Goal: Obtain resource: Obtain resource

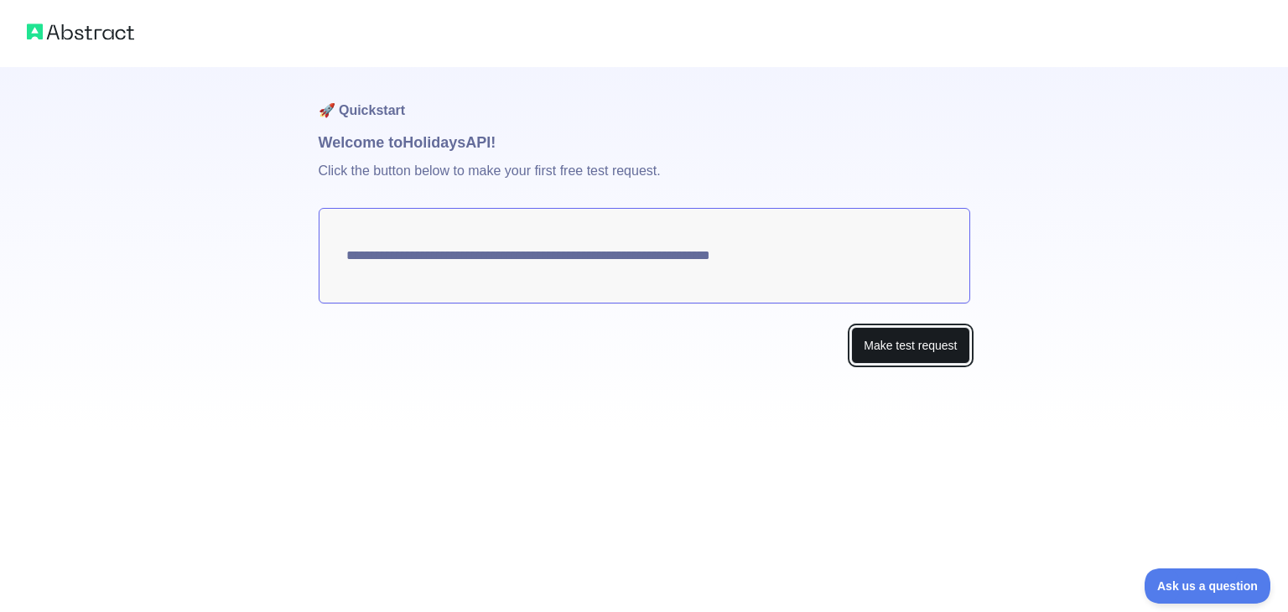
click at [882, 349] on button "Make test request" at bounding box center [910, 346] width 118 height 38
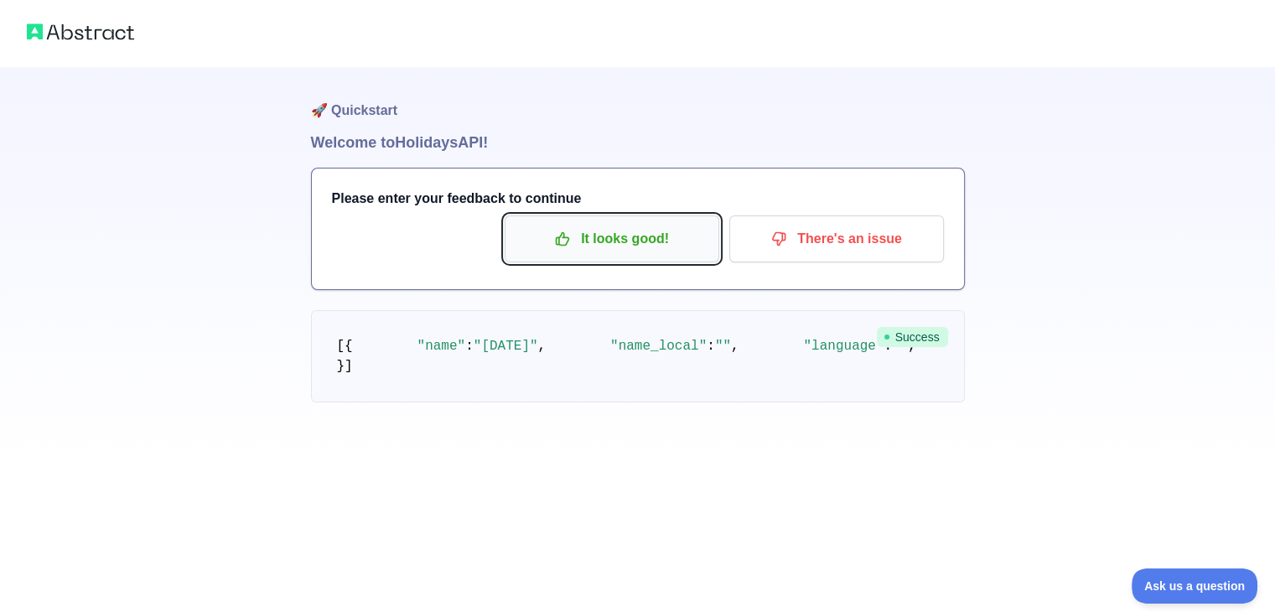
click at [616, 246] on p "It looks good!" at bounding box center [611, 239] width 189 height 29
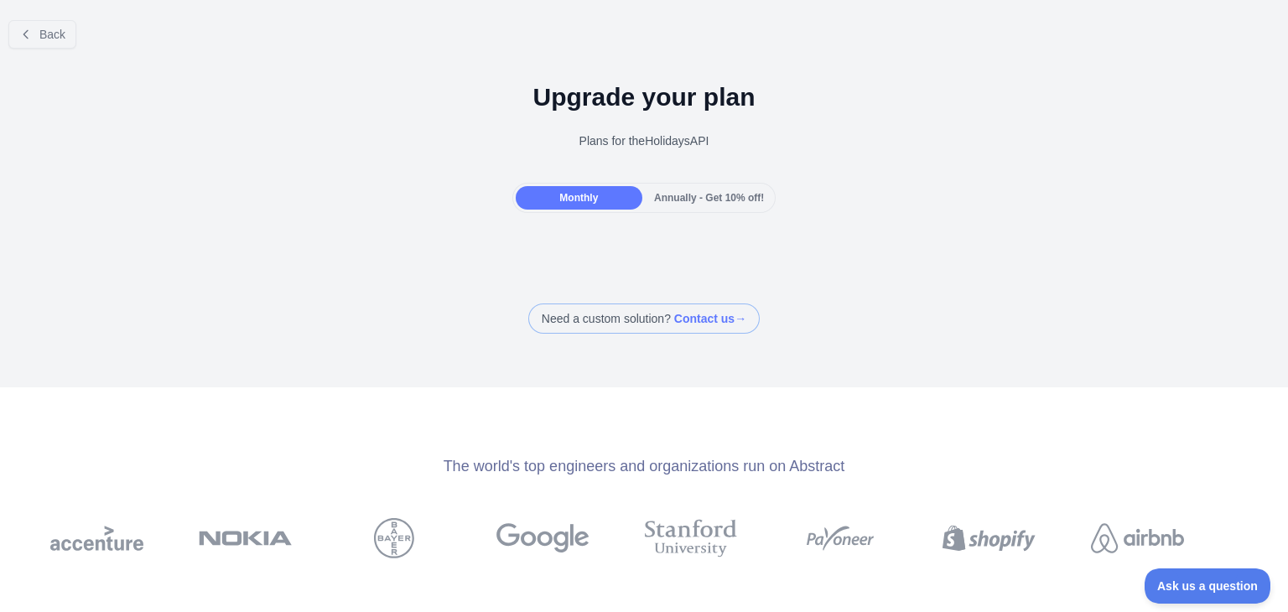
click at [679, 200] on span "Annually - Get 10% off!" at bounding box center [709, 198] width 110 height 12
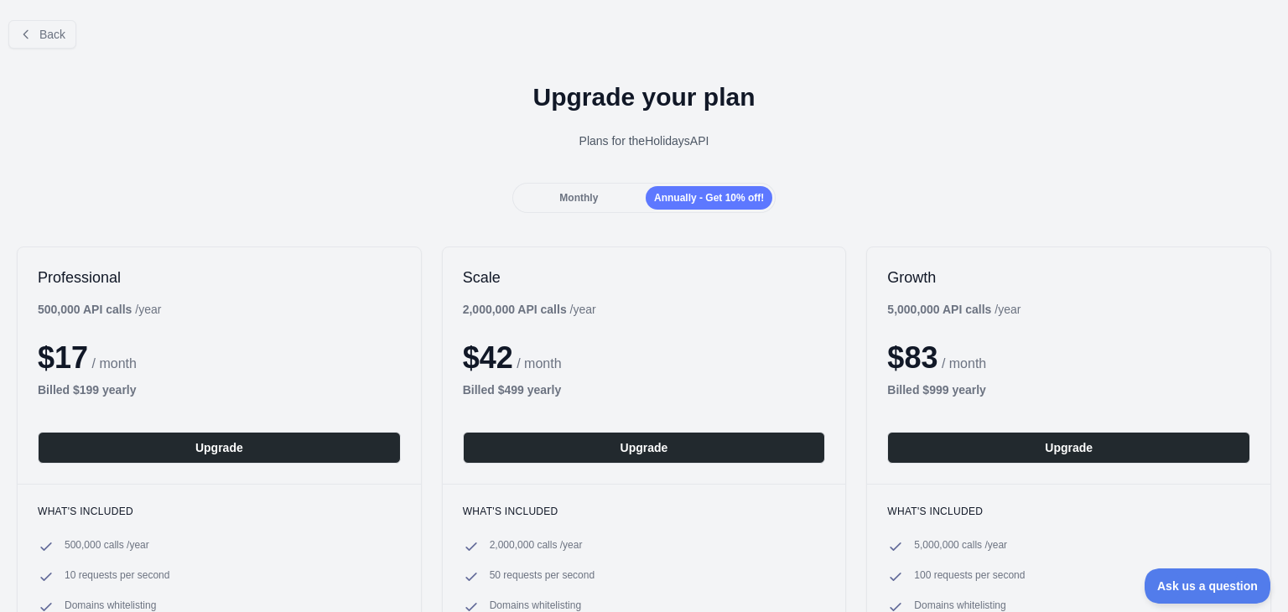
click at [600, 198] on div "Monthly" at bounding box center [579, 197] width 127 height 23
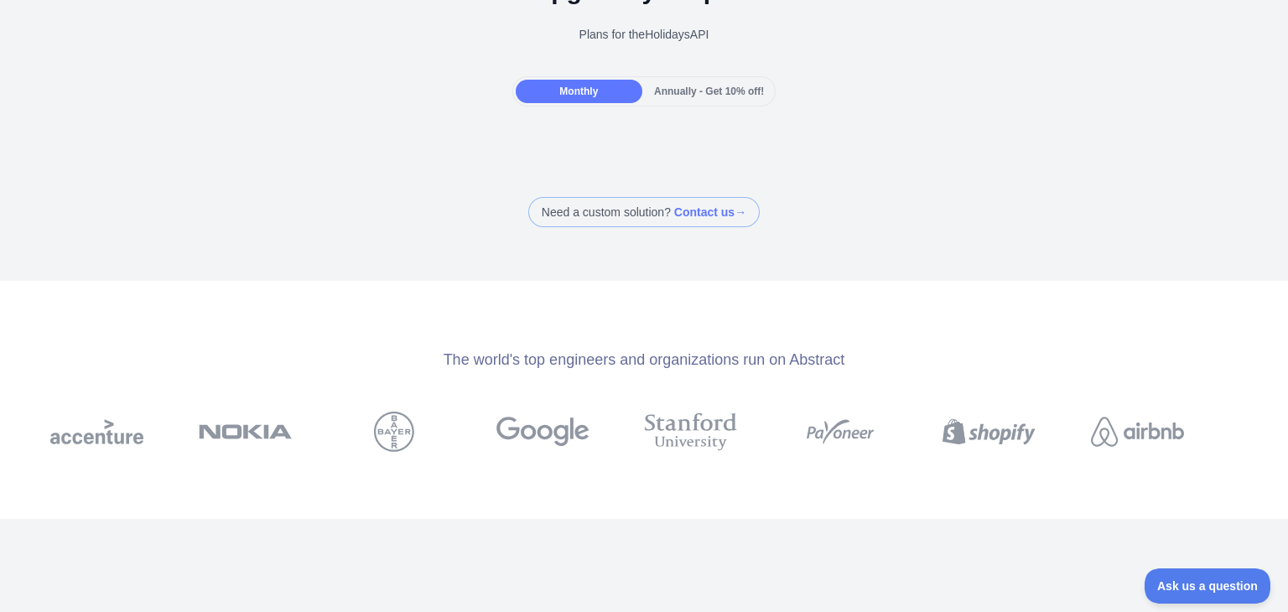
scroll to position [101, 0]
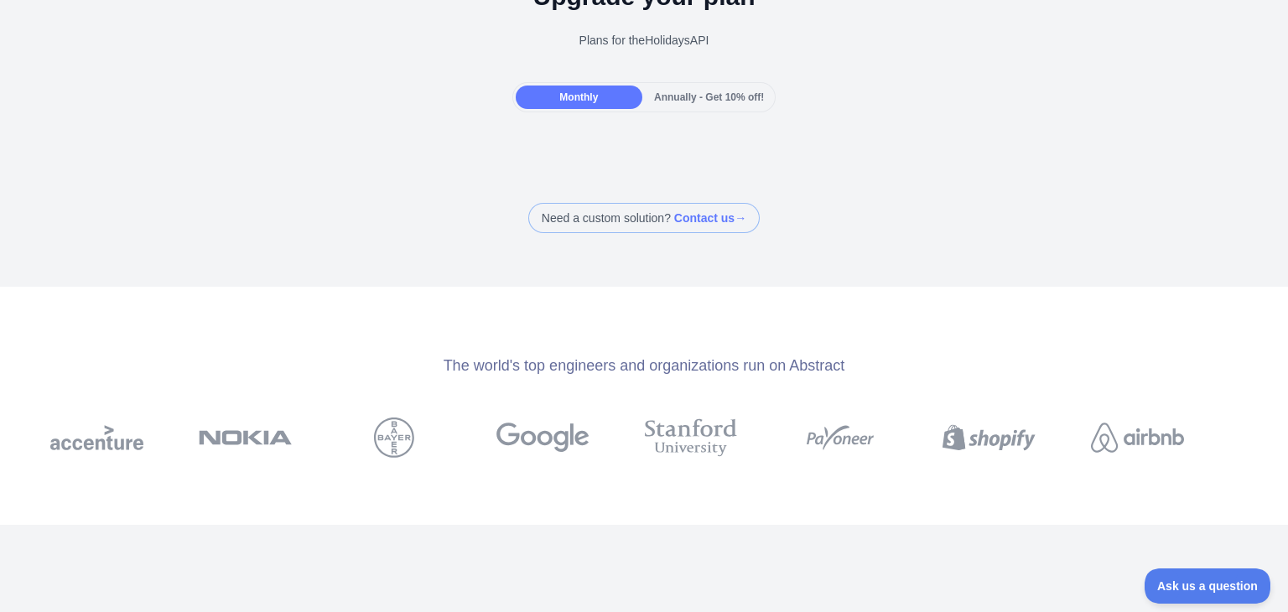
click at [605, 220] on span at bounding box center [643, 218] width 231 height 30
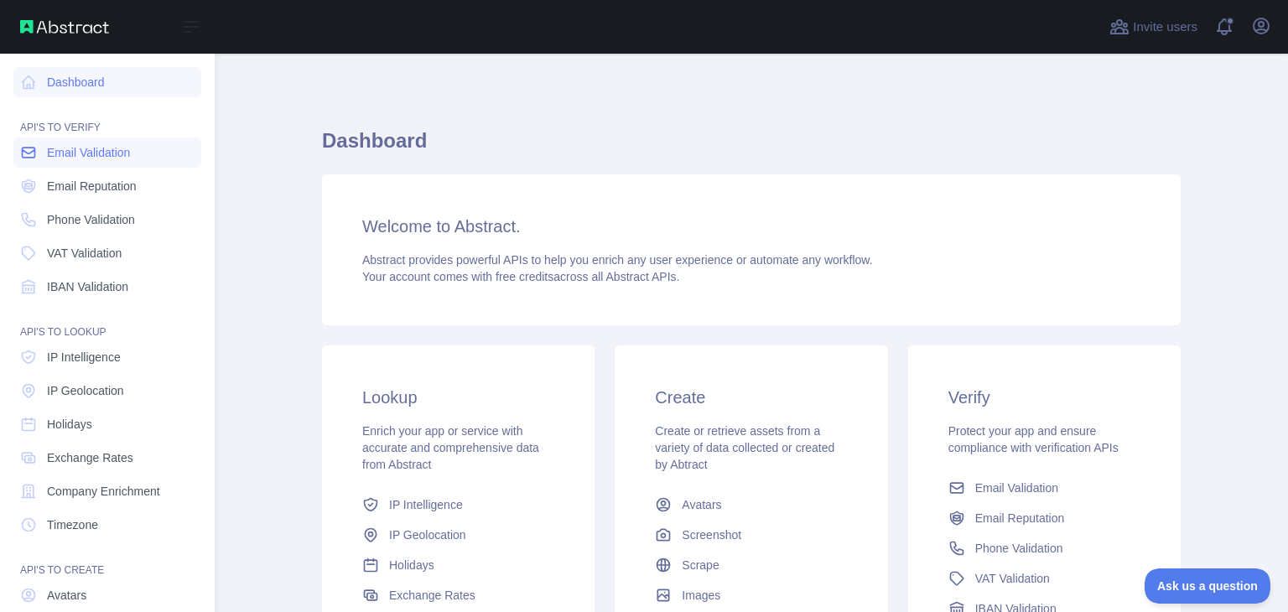
click at [74, 153] on span "Email Validation" at bounding box center [88, 152] width 83 height 17
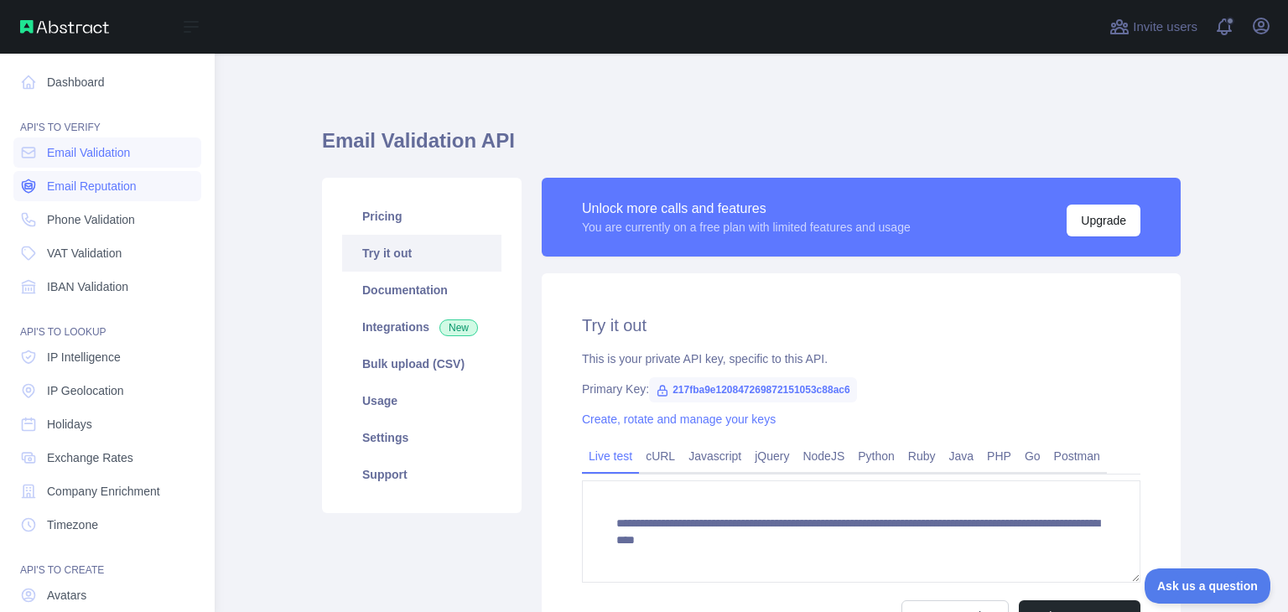
click at [94, 185] on span "Email Reputation" at bounding box center [92, 186] width 90 height 17
click at [96, 229] on link "Phone Validation" at bounding box center [107, 220] width 188 height 30
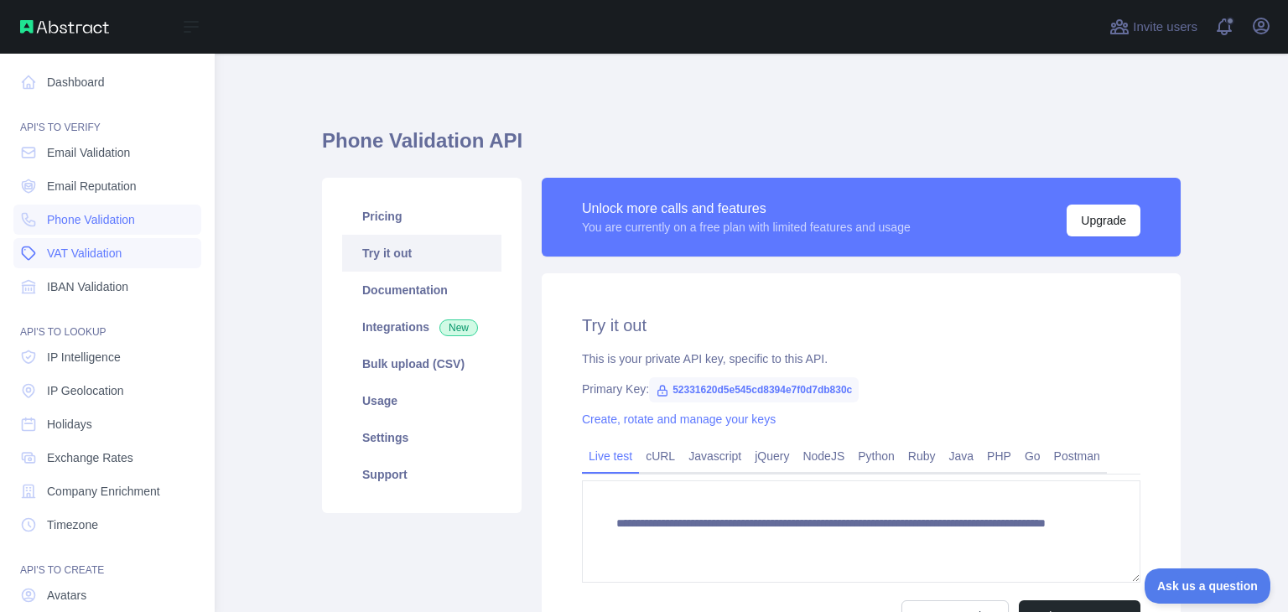
click at [65, 265] on link "VAT Validation" at bounding box center [107, 253] width 188 height 30
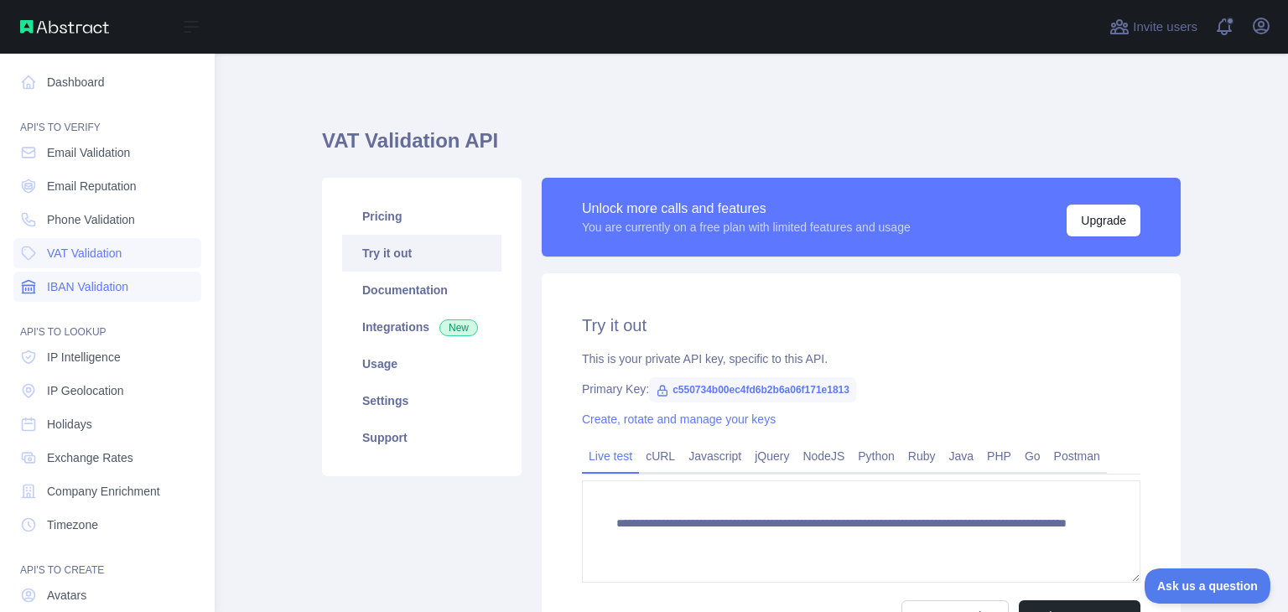
click at [66, 283] on span "IBAN Validation" at bounding box center [87, 286] width 81 height 17
click at [26, 82] on icon at bounding box center [28, 82] width 17 height 17
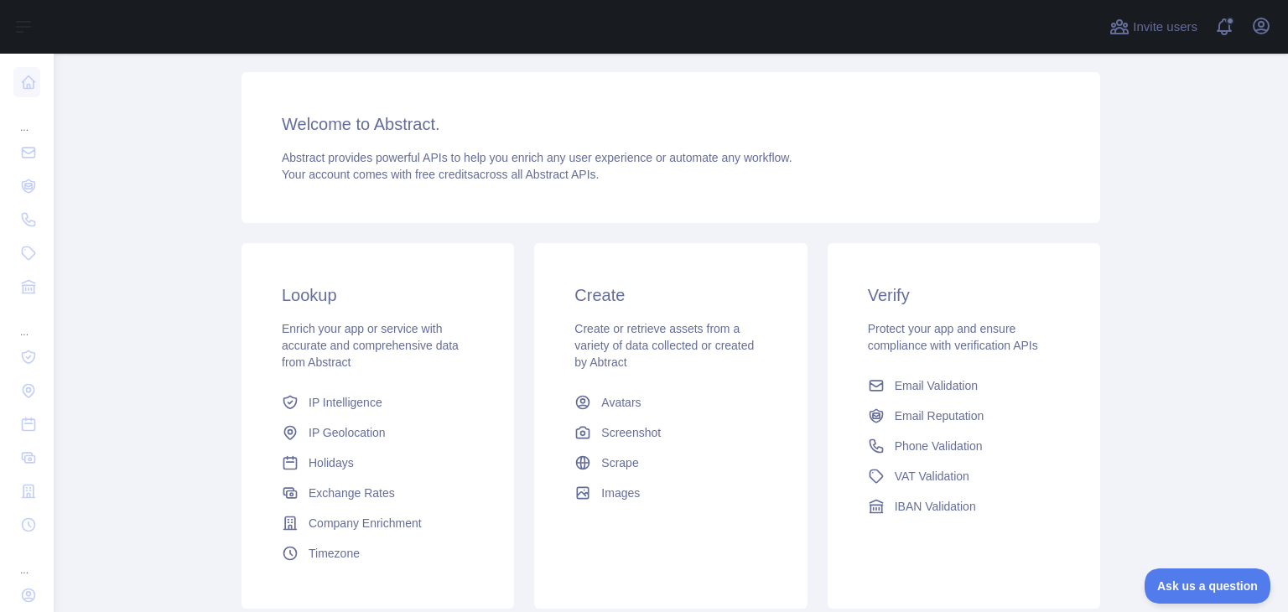
scroll to position [168, 0]
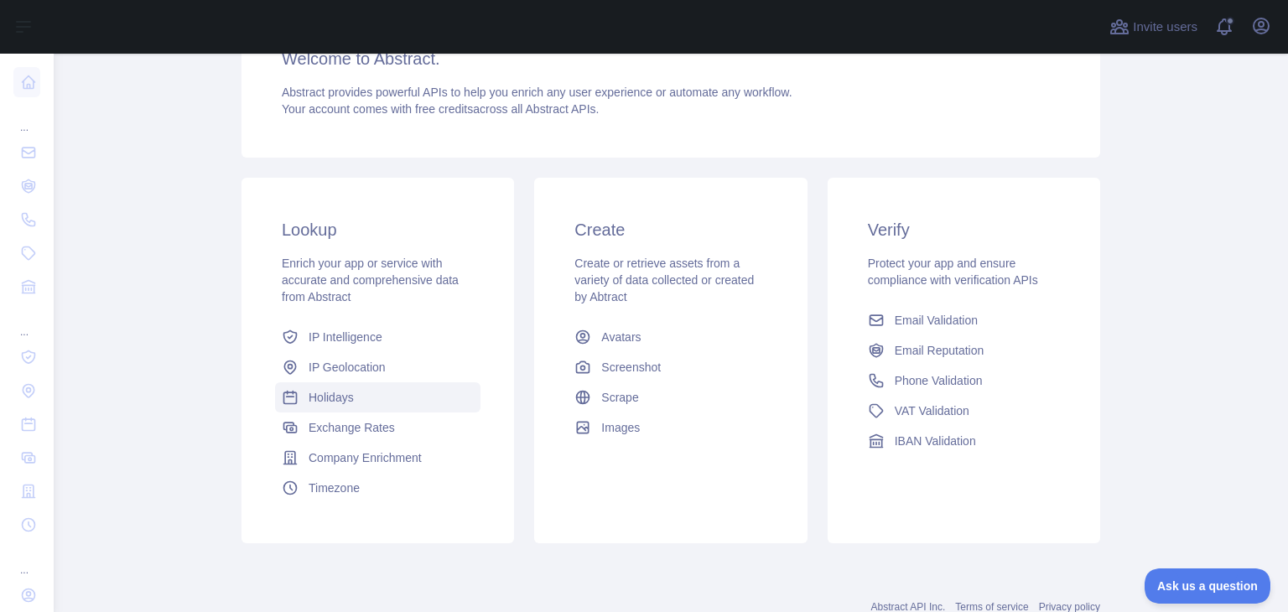
click at [391, 397] on link "Holidays" at bounding box center [377, 397] width 205 height 30
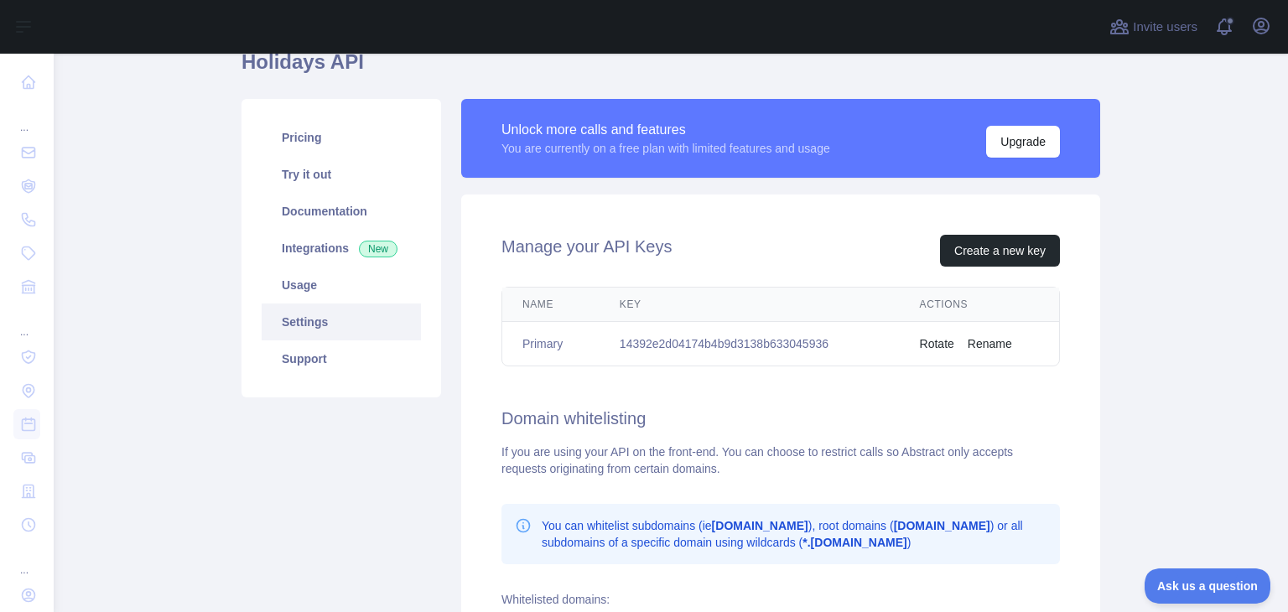
scroll to position [84, 0]
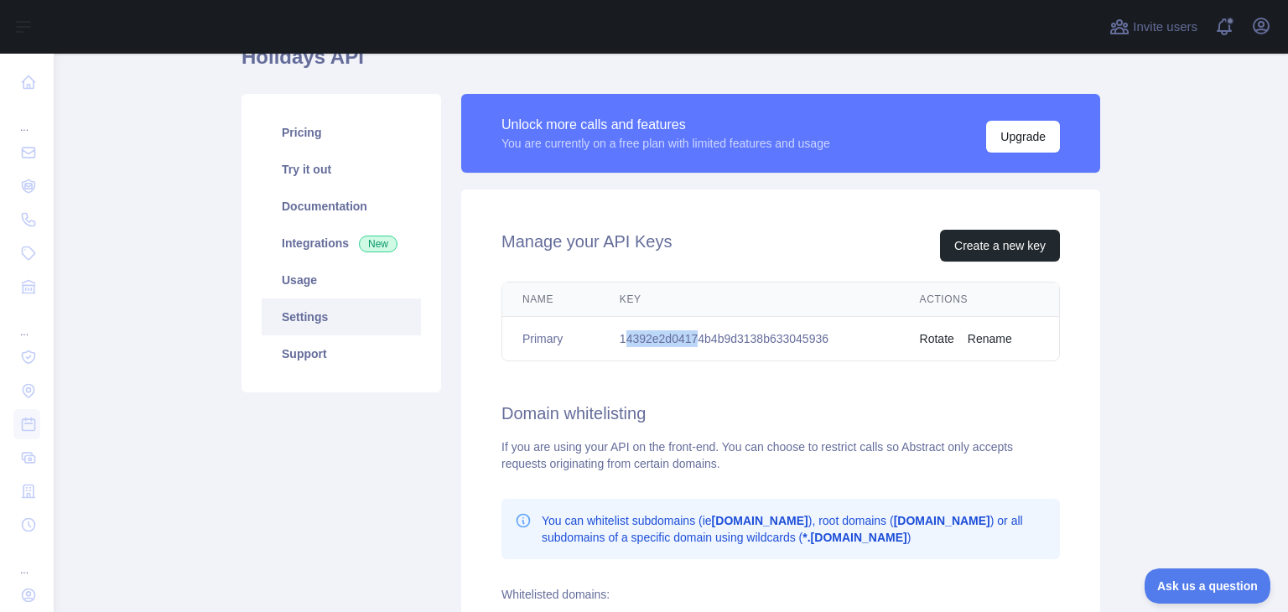
drag, startPoint x: 622, startPoint y: 341, endPoint x: 693, endPoint y: 333, distance: 71.8
click at [691, 338] on td "14392e2d04174b4b9d3138b633045936" at bounding box center [749, 339] width 300 height 44
click at [698, 250] on div "Manage your API Keys Create a new key" at bounding box center [780, 246] width 558 height 32
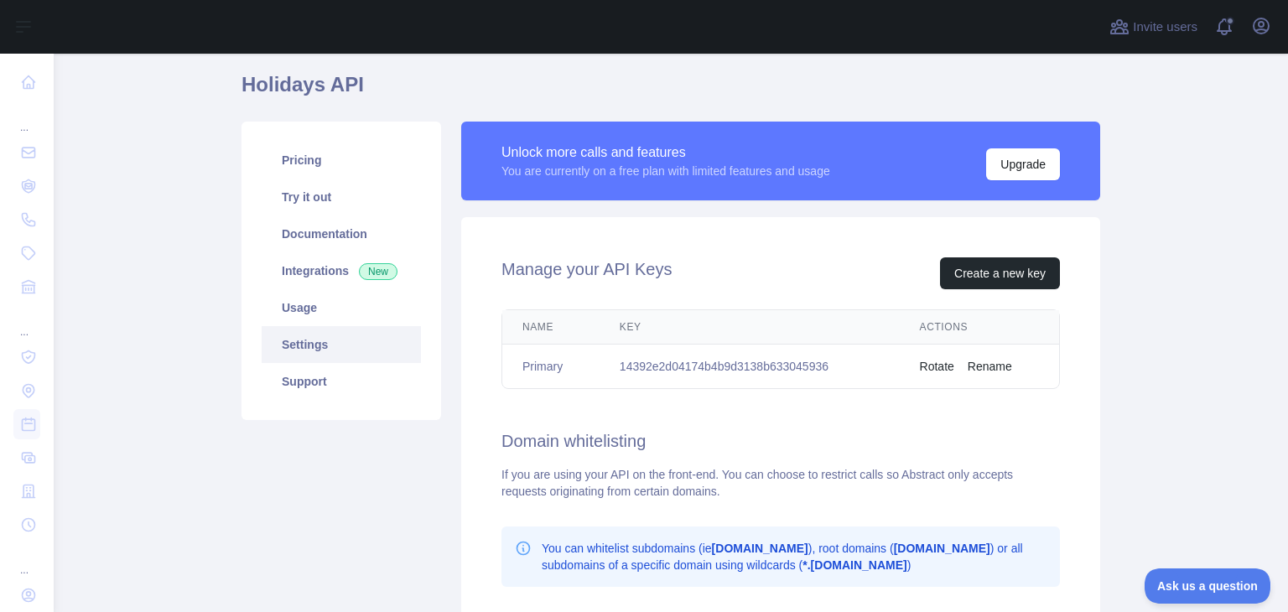
scroll to position [48, 0]
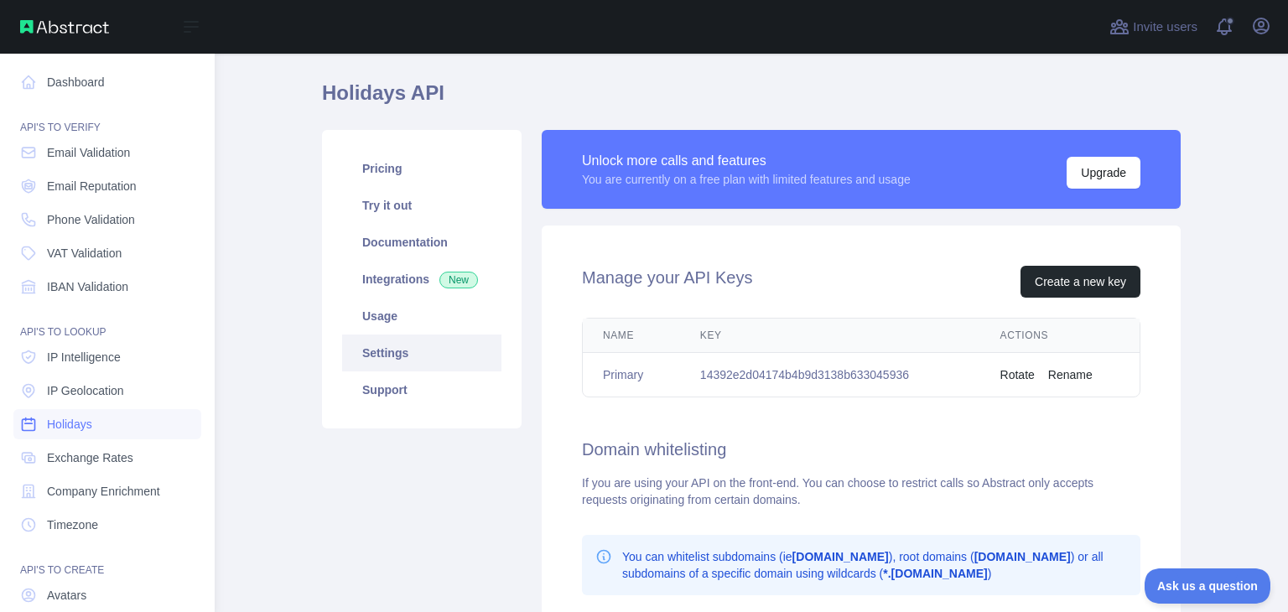
click at [131, 426] on link "Holidays" at bounding box center [107, 424] width 188 height 30
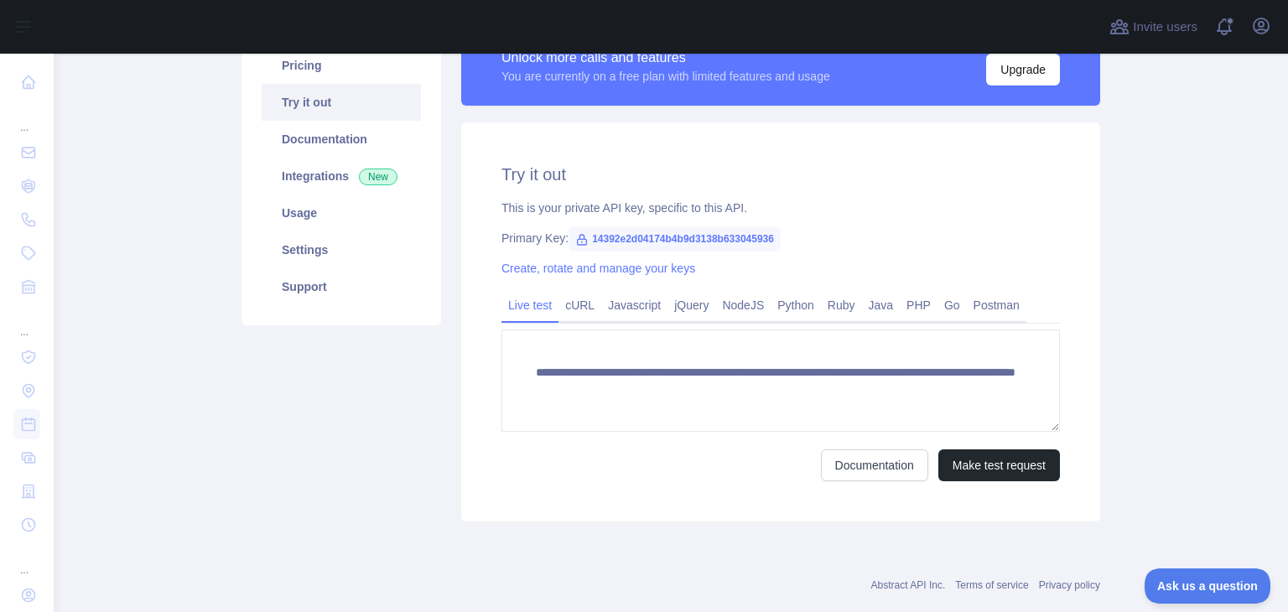
scroll to position [168, 0]
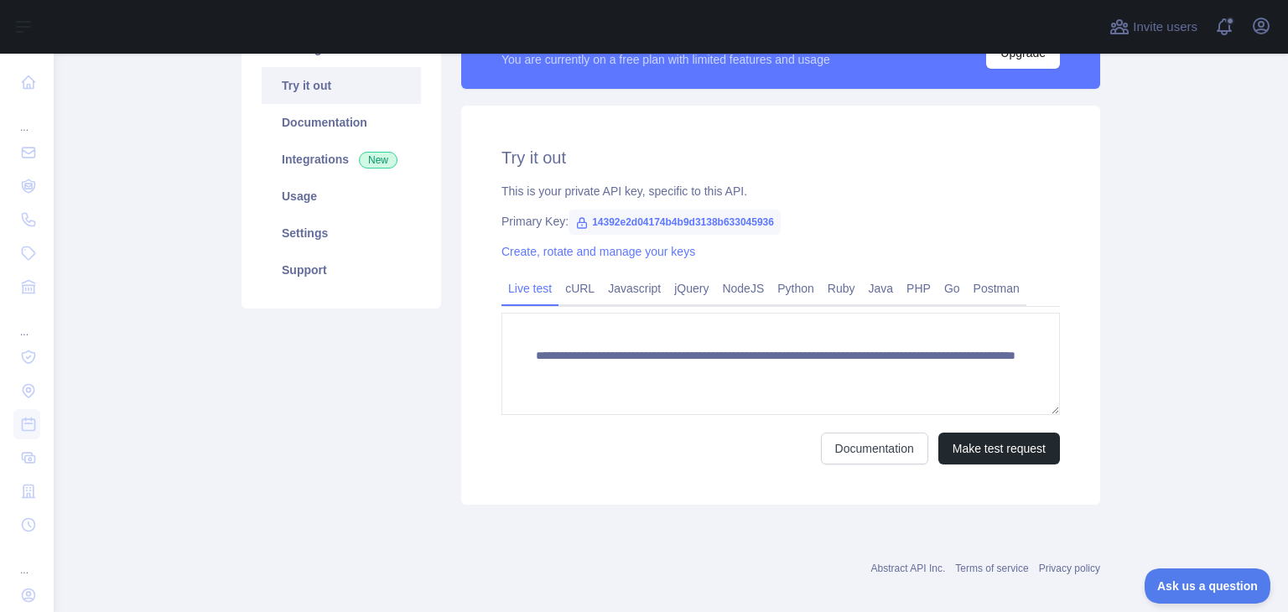
click at [575, 225] on icon at bounding box center [581, 222] width 13 height 13
click at [635, 219] on span "14392e2d04174b4b9d3138b633045936" at bounding box center [674, 222] width 212 height 25
drag, startPoint x: 582, startPoint y: 220, endPoint x: 831, endPoint y: 213, distance: 249.1
click at [831, 213] on div "Primary Key: 14392e2d04174b4b9d3138b633045936" at bounding box center [780, 221] width 558 height 17
copy span "14392e2d04174b4b9d3138b633045936"
